Goal: Transaction & Acquisition: Download file/media

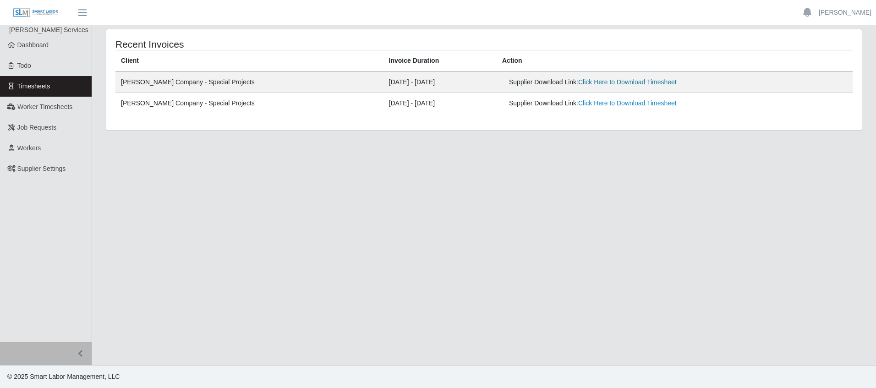
click at [578, 78] on link "Click Here to Download Timesheet" at bounding box center [627, 81] width 99 height 7
